Goal: Task Accomplishment & Management: Manage account settings

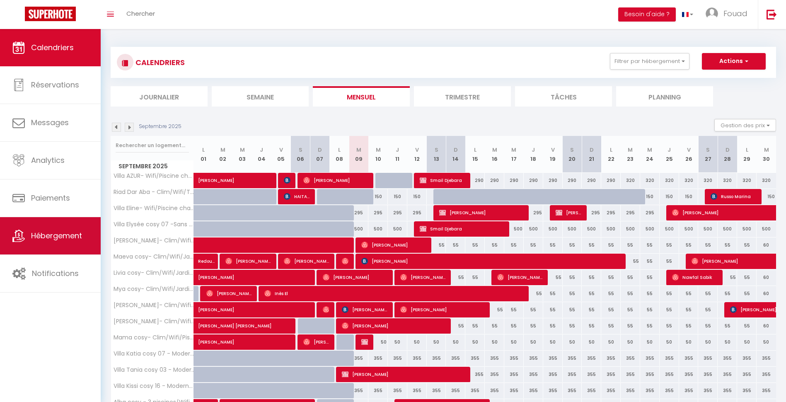
click at [63, 244] on link "Hébergement" at bounding box center [50, 235] width 101 height 37
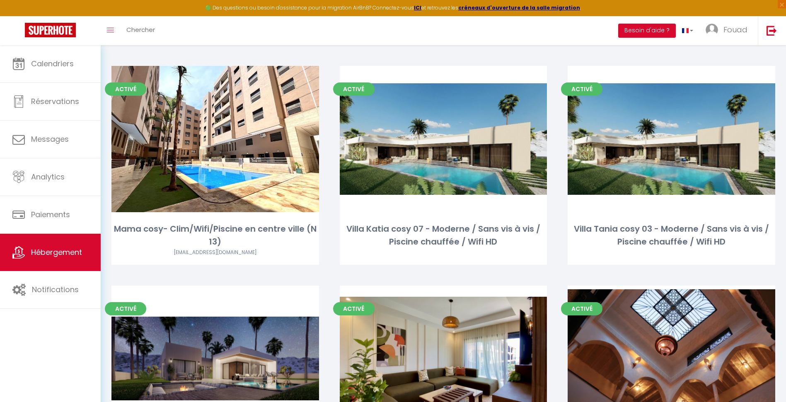
scroll to position [812, 0]
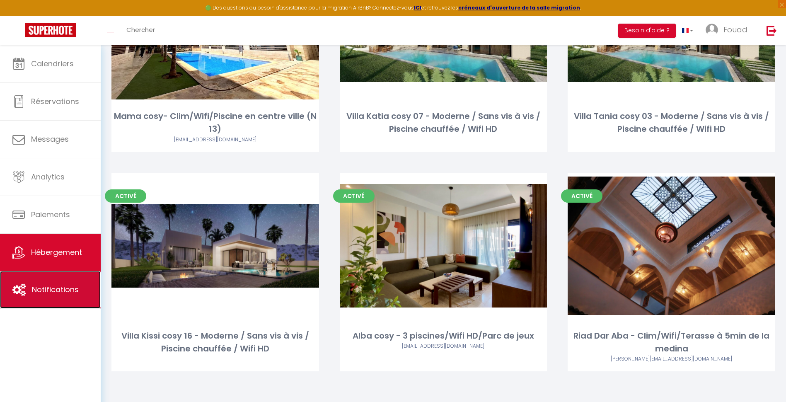
click at [63, 277] on link "Notifications" at bounding box center [50, 289] width 101 height 37
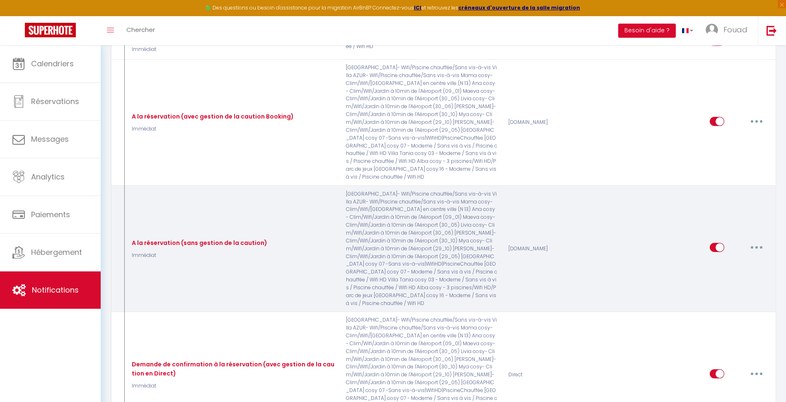
scroll to position [207, 0]
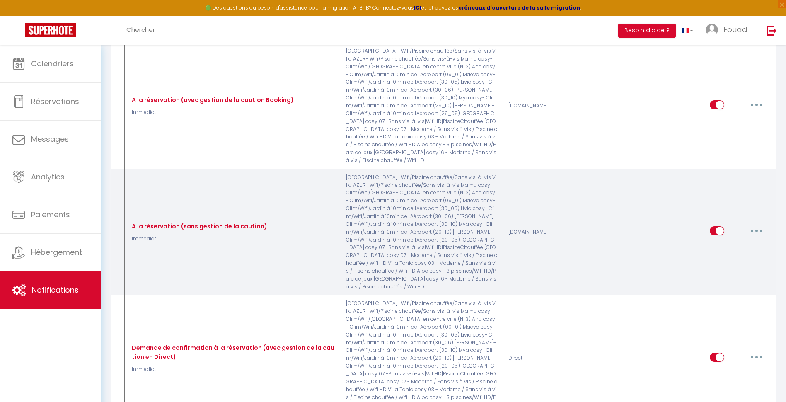
select select
checkbox input "false"
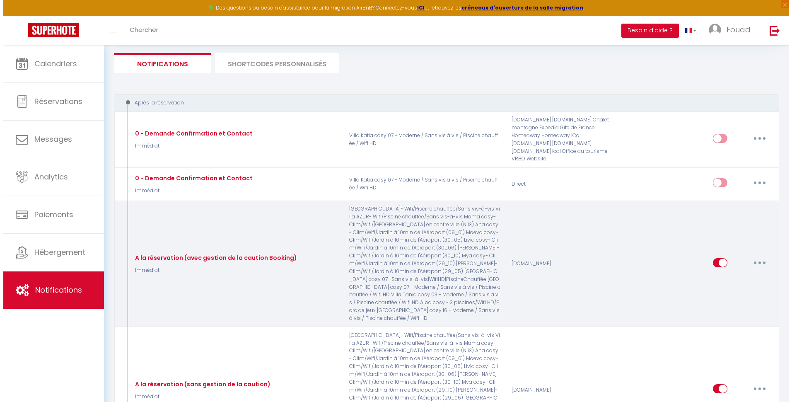
scroll to position [124, 0]
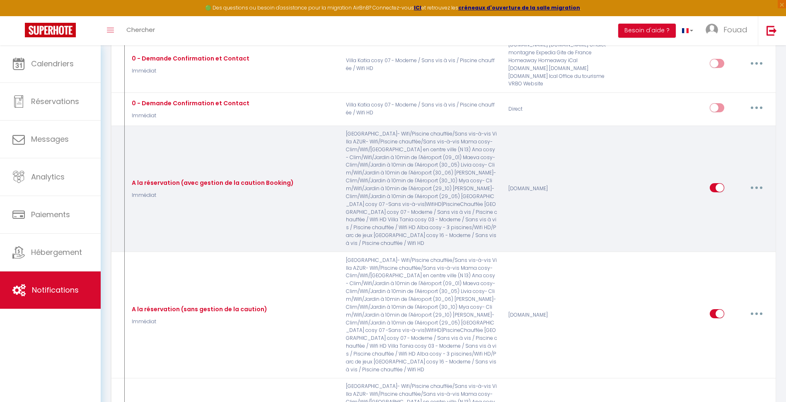
click at [757, 181] on button "button" at bounding box center [756, 187] width 23 height 13
click at [752, 199] on link "Editer" at bounding box center [734, 206] width 61 height 14
type input "A la réservation (avec gestion de la caution Booking)"
select select "Immédiat"
select select
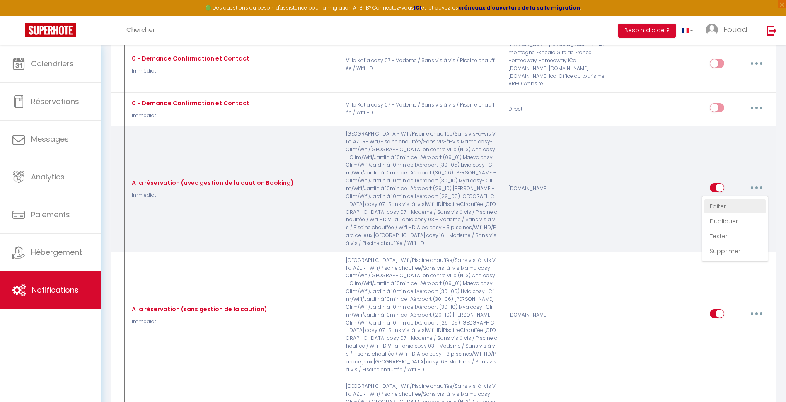
checkbox input "true"
checkbox input "false"
radio input "true"
type input "Merci de confirmer votre réservation - [BOOKING:ID] - [GUEST:NAME] Préparez vot…"
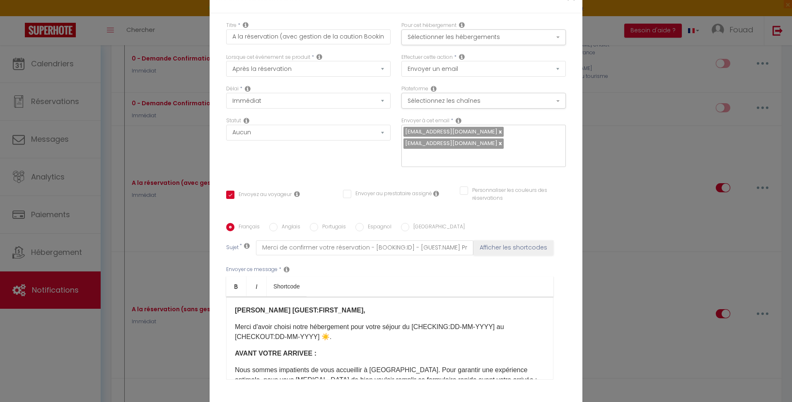
click at [626, 113] on div "Modifier la notification × Titre * A la réservation (avec gestion de la caution…" at bounding box center [396, 201] width 792 height 402
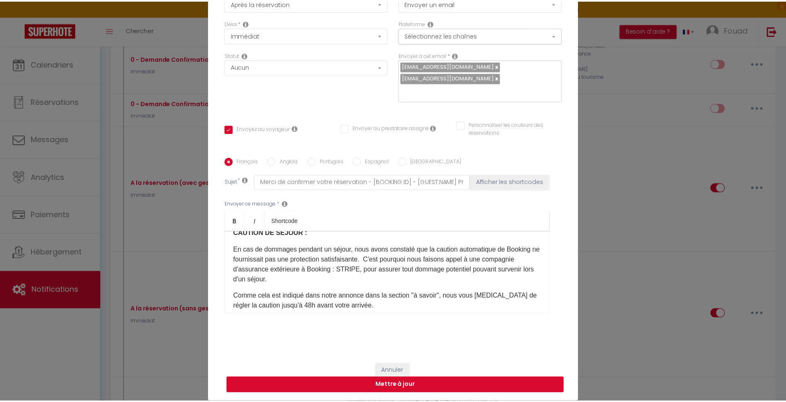
scroll to position [207, 0]
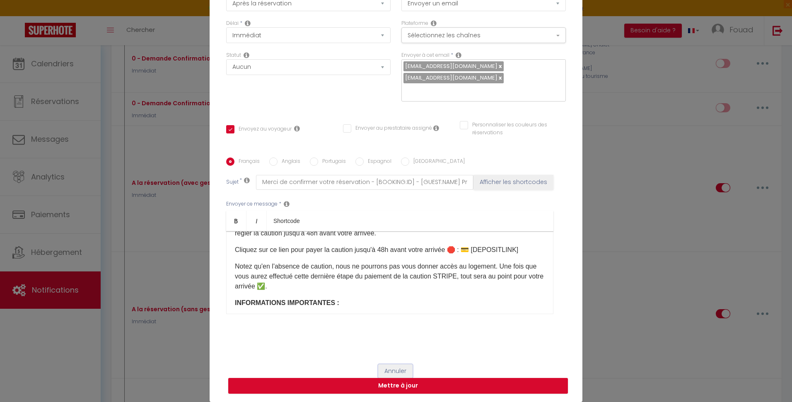
click at [390, 367] on button "Annuler" at bounding box center [395, 371] width 34 height 14
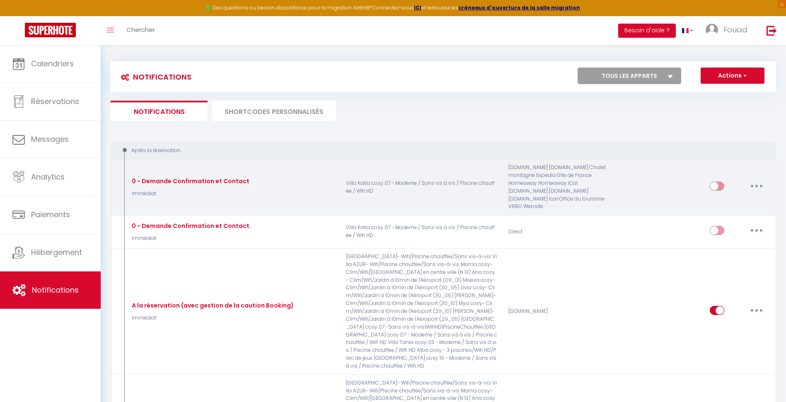
scroll to position [0, 0]
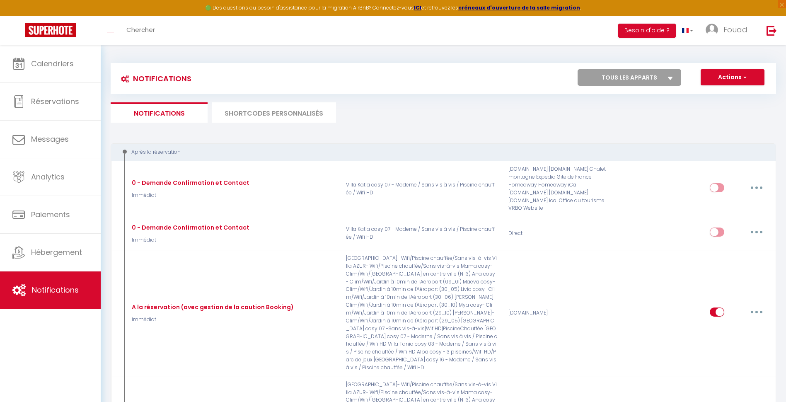
click at [277, 111] on li "SHORTCODES PERSONNALISÉS" at bounding box center [274, 112] width 124 height 20
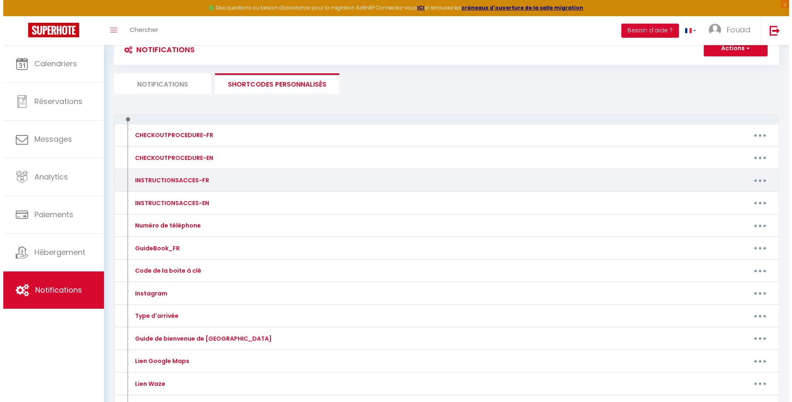
scroll to position [83, 0]
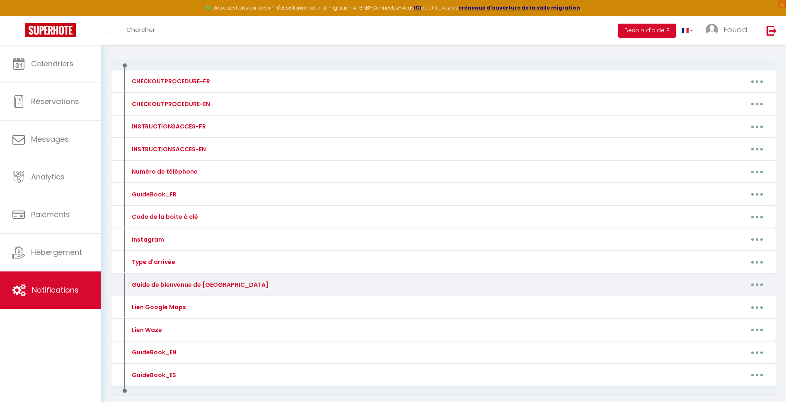
click at [252, 288] on div "Guide de bienvenue de [GEOGRAPHIC_DATA]" at bounding box center [205, 284] width 162 height 13
click at [760, 286] on button "button" at bounding box center [756, 284] width 23 height 13
click at [749, 302] on link "Editer" at bounding box center [735, 303] width 61 height 14
type input "Guide de bienvenue de [GEOGRAPHIC_DATA]"
type textarea "[URL][DOMAIN_NAME]"
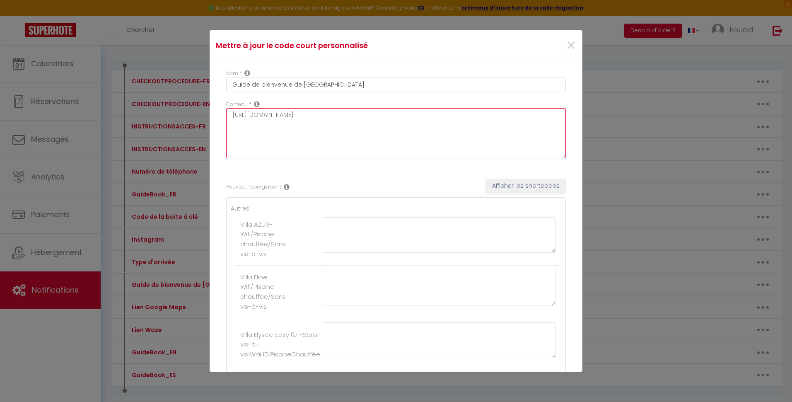
drag, startPoint x: 372, startPoint y: 116, endPoint x: 143, endPoint y: 115, distance: 229.1
click at [143, 115] on div "Mettre à jour le code court personnalisé × Nom * Guide de bienvenue de [GEOGRAP…" at bounding box center [396, 201] width 792 height 402
